Goal: Transaction & Acquisition: Download file/media

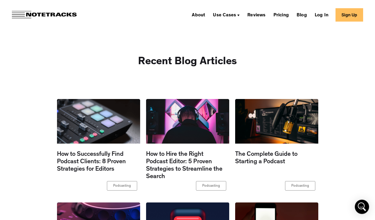
scroll to position [3780, 0]
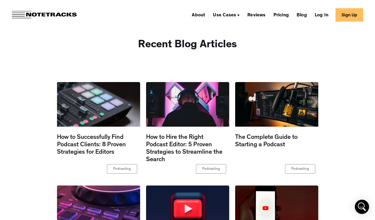
type input "[PERSON_NAME]"
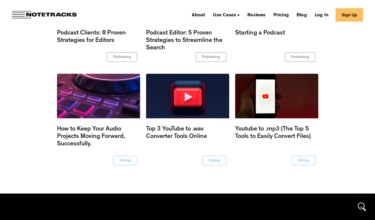
type input "[EMAIL_ADDRESS][DOMAIN_NAME]"
type input "Please wait..."
